Goal: Task Accomplishment & Management: Manage account settings

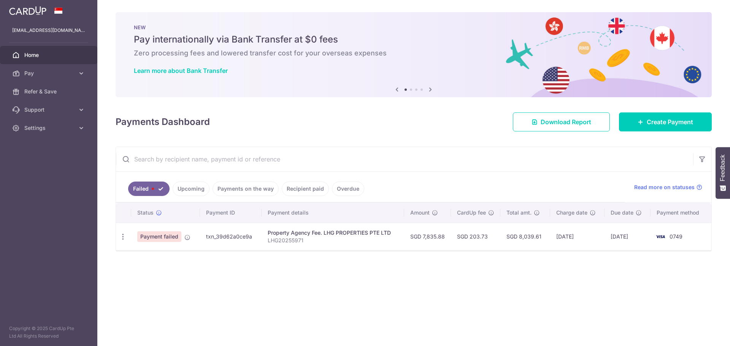
click at [198, 188] on link "Upcoming" at bounding box center [191, 189] width 37 height 14
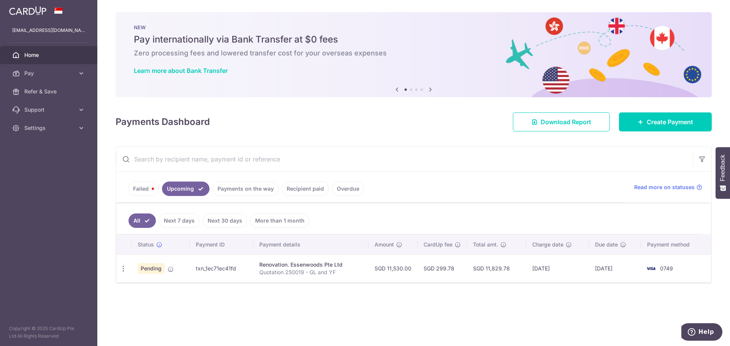
click at [240, 187] on link "Payments on the way" at bounding box center [246, 189] width 66 height 14
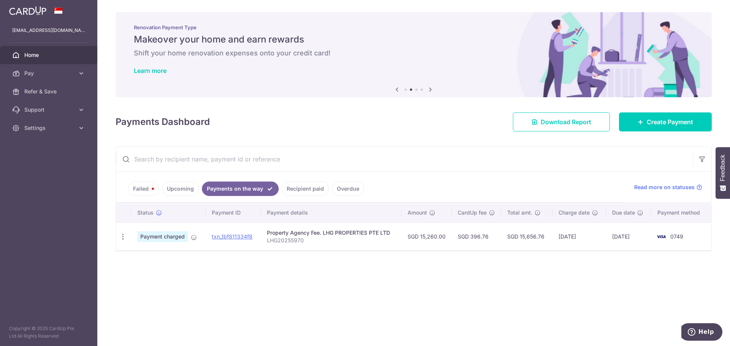
click at [308, 189] on link "Recipient paid" at bounding box center [305, 189] width 47 height 14
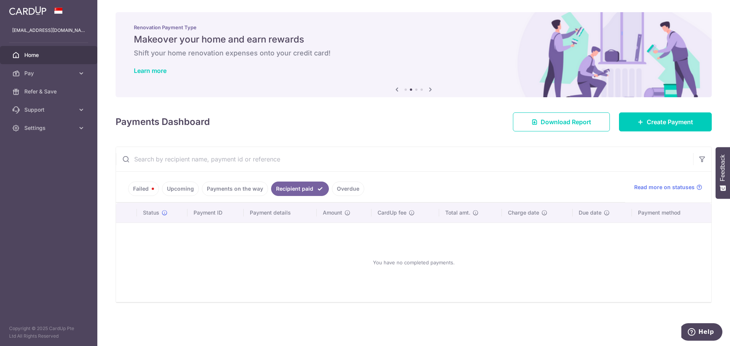
click at [135, 190] on link "Failed" at bounding box center [143, 189] width 31 height 14
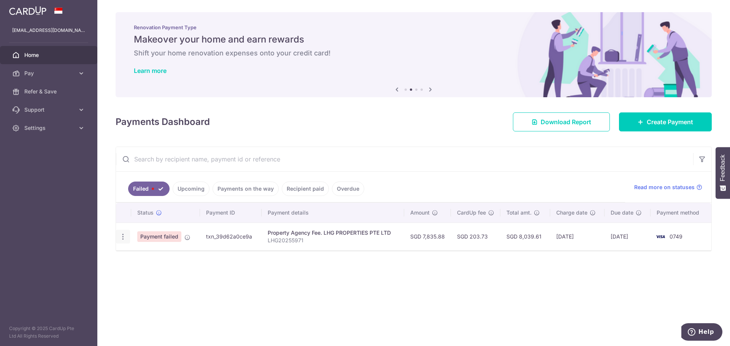
click at [121, 235] on icon "button" at bounding box center [123, 237] width 8 height 8
click at [145, 264] on link "Update payment" at bounding box center [155, 258] width 79 height 18
radio input "true"
type input "7,835.88"
type input "LHG20255971"
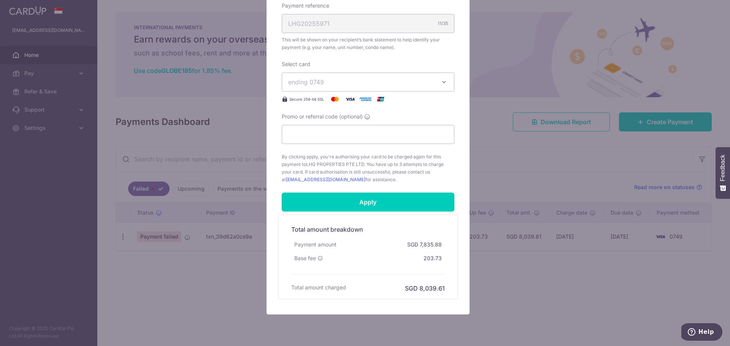
scroll to position [254, 0]
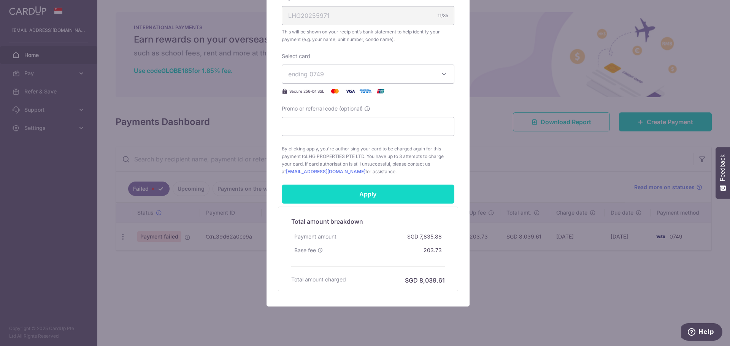
click at [346, 197] on input "Apply" at bounding box center [368, 194] width 173 height 19
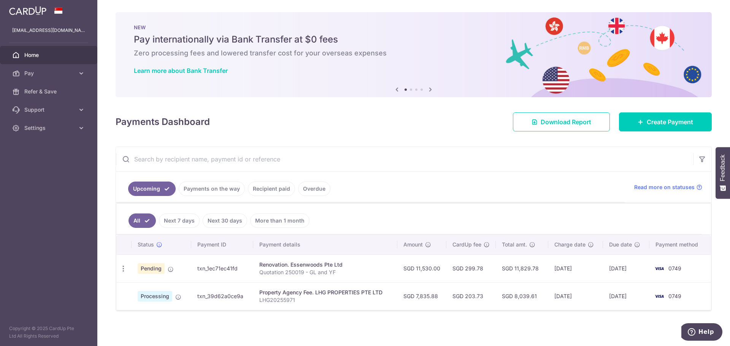
scroll to position [1, 0]
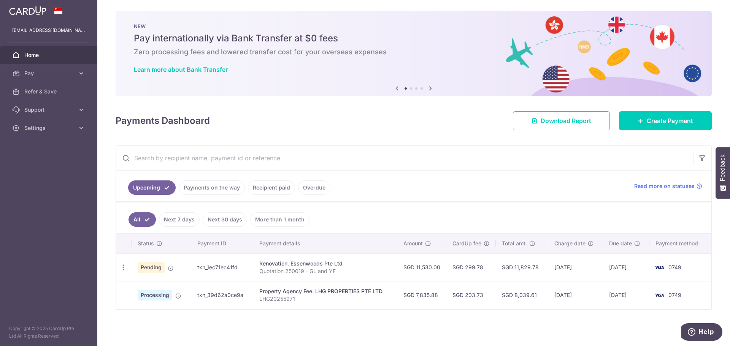
click at [49, 59] on link "Home" at bounding box center [48, 55] width 97 height 18
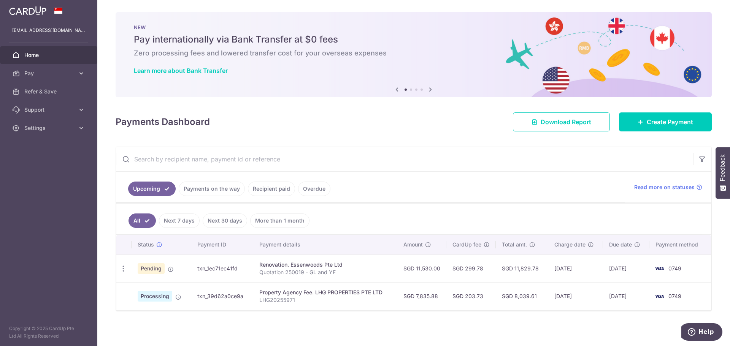
scroll to position [1, 0]
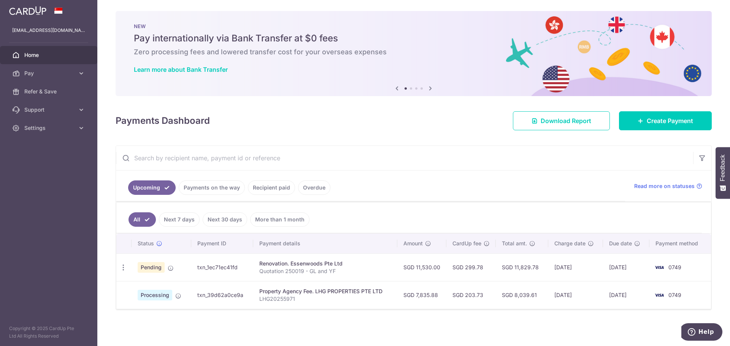
click at [216, 184] on link "Payments on the way" at bounding box center [212, 188] width 66 height 14
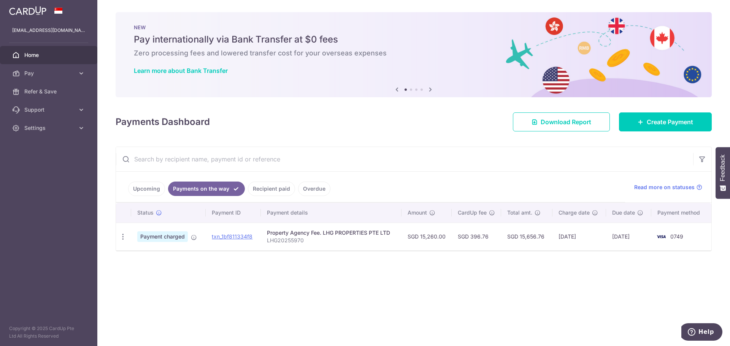
click at [263, 185] on link "Recipient paid" at bounding box center [271, 189] width 47 height 14
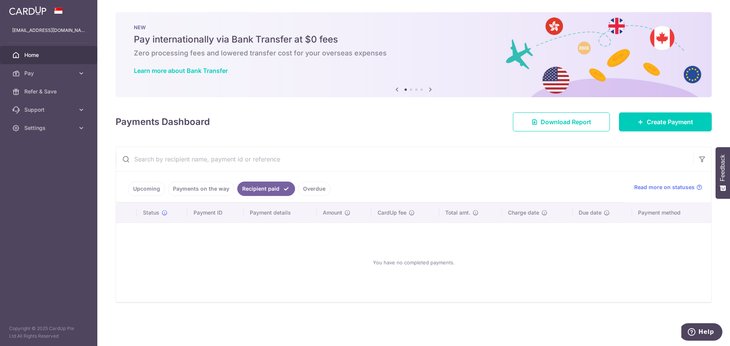
click at [300, 184] on link "Overdue" at bounding box center [314, 189] width 32 height 14
click at [151, 194] on link "Upcoming" at bounding box center [146, 189] width 37 height 14
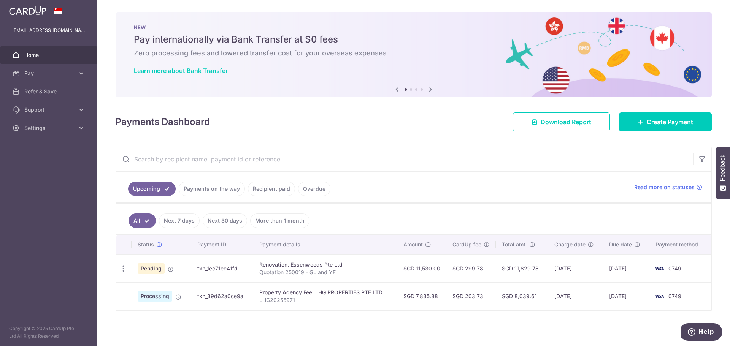
drag, startPoint x: 297, startPoint y: 294, endPoint x: 231, endPoint y: 296, distance: 65.8
click at [231, 296] on tr "Processing txn_39d62a0ce9a Property Agency Fee. LHG PROPERTIES PTE LTD LHG20255…" at bounding box center [413, 297] width 595 height 28
click at [231, 296] on td "txn_39d62a0ce9a" at bounding box center [222, 297] width 62 height 28
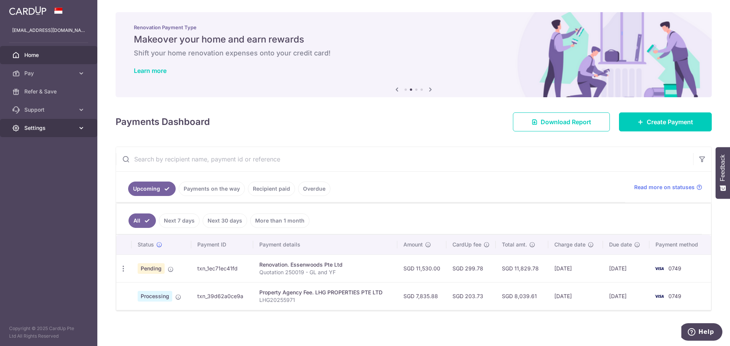
click at [41, 131] on span "Settings" at bounding box center [49, 128] width 50 height 8
click at [50, 161] on span "Logout" at bounding box center [49, 165] width 50 height 8
